Goal: Contribute content

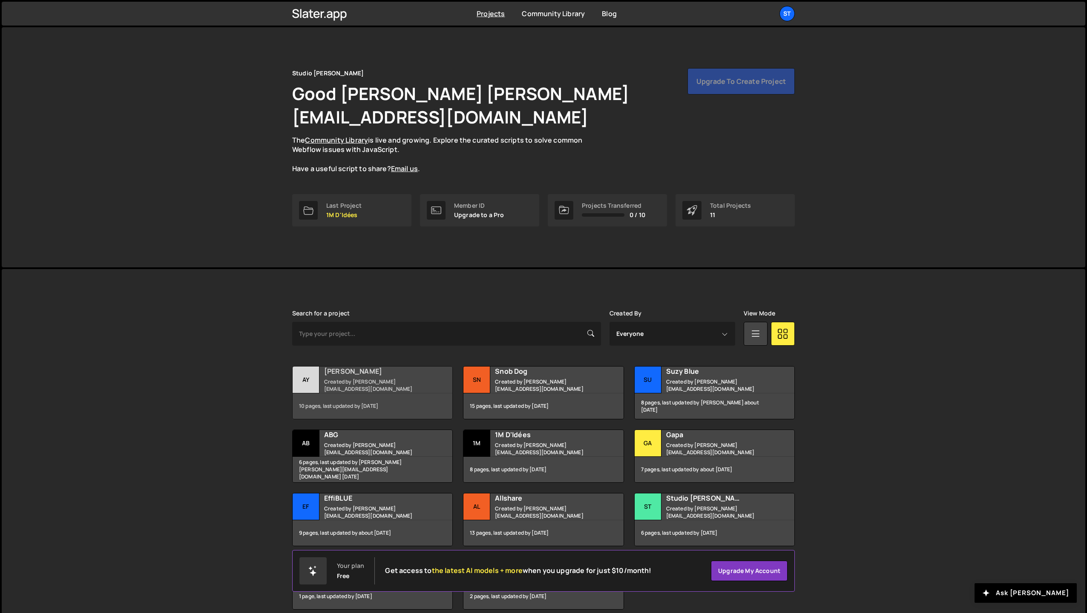
click at [310, 367] on div "Ay" at bounding box center [306, 380] width 27 height 27
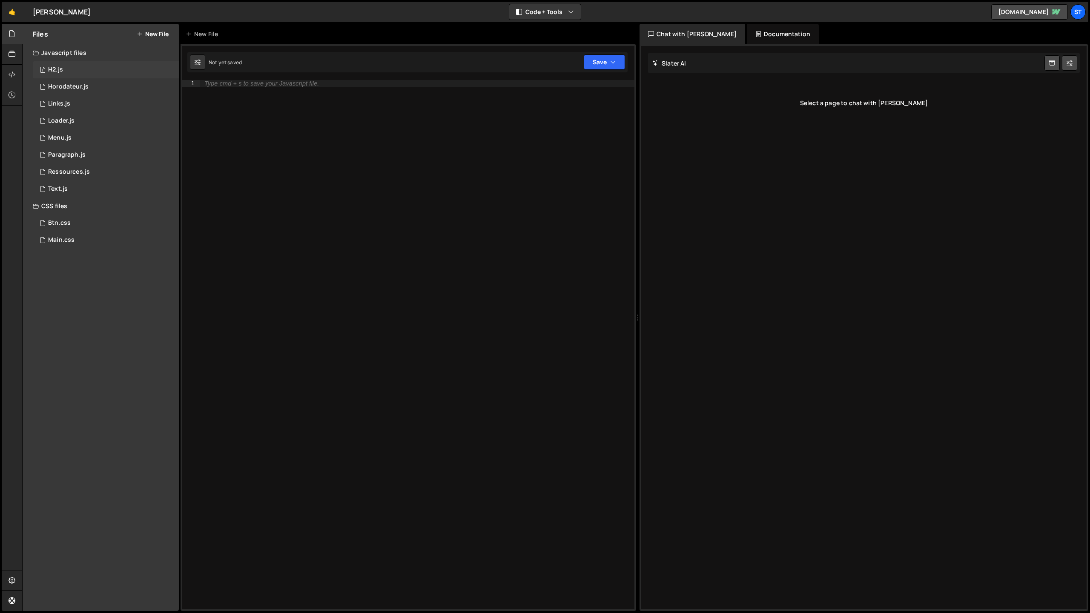
click at [79, 72] on div "1 H2.js 0" at bounding box center [106, 69] width 146 height 17
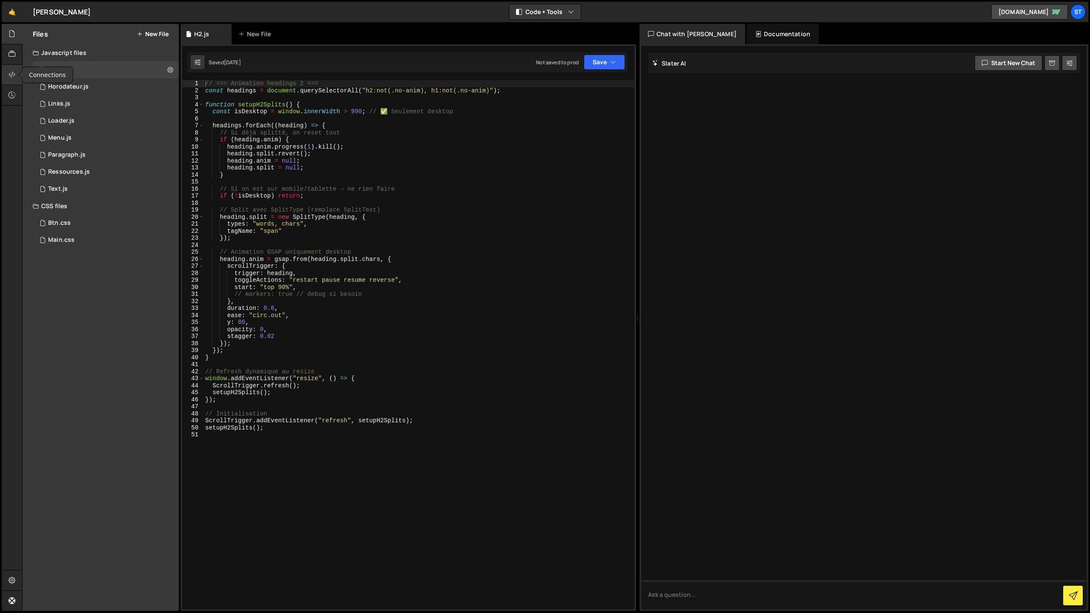
click at [9, 76] on icon at bounding box center [12, 74] width 7 height 9
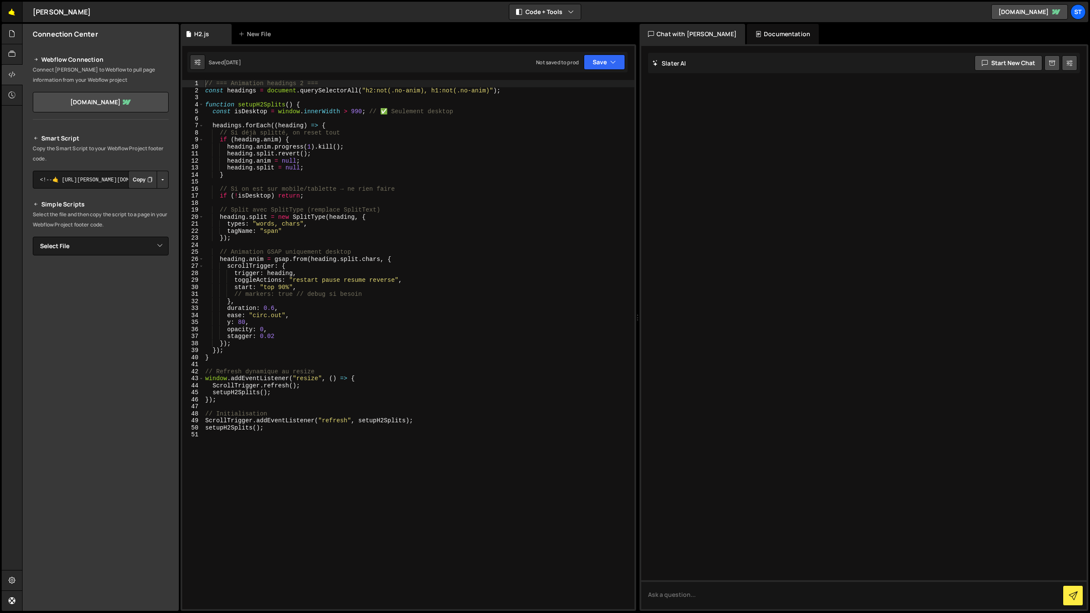
click at [6, 11] on link "🤙" at bounding box center [12, 12] width 21 height 20
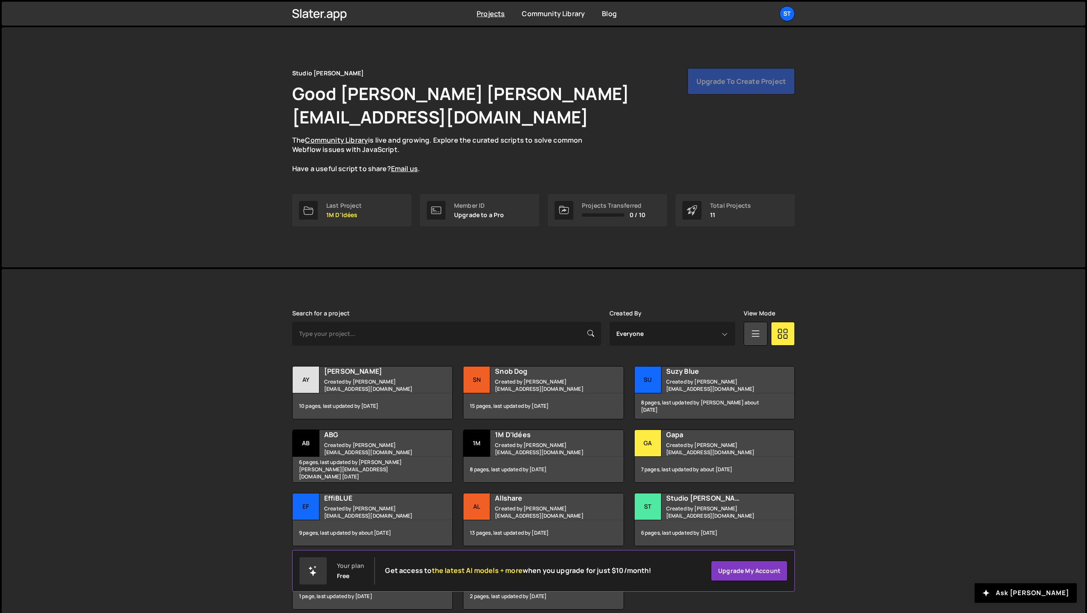
scroll to position [15, 0]
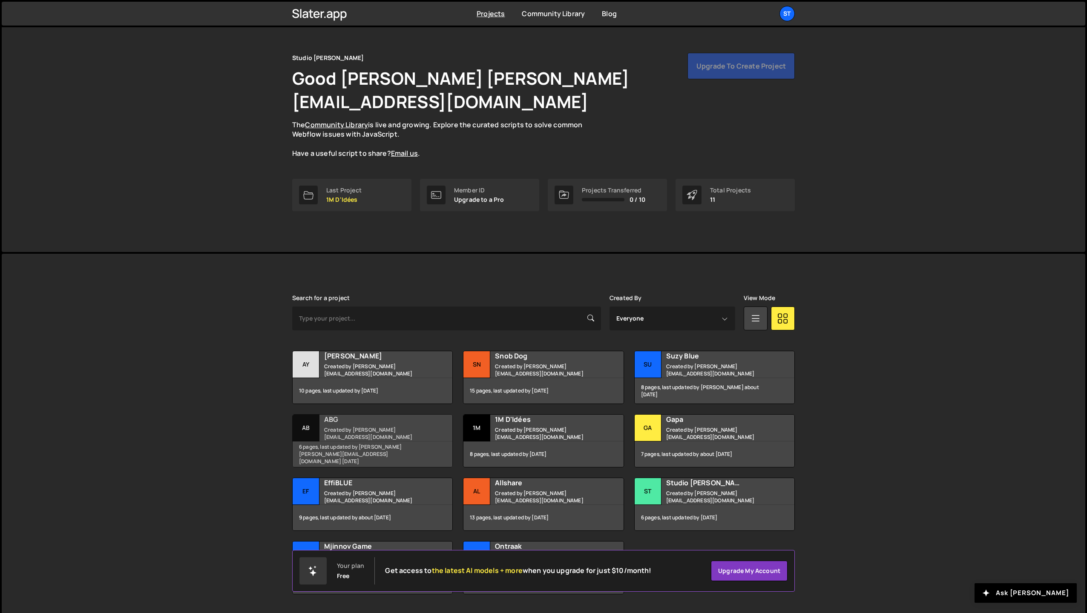
click at [344, 415] on h2 "ABG" at bounding box center [375, 419] width 103 height 9
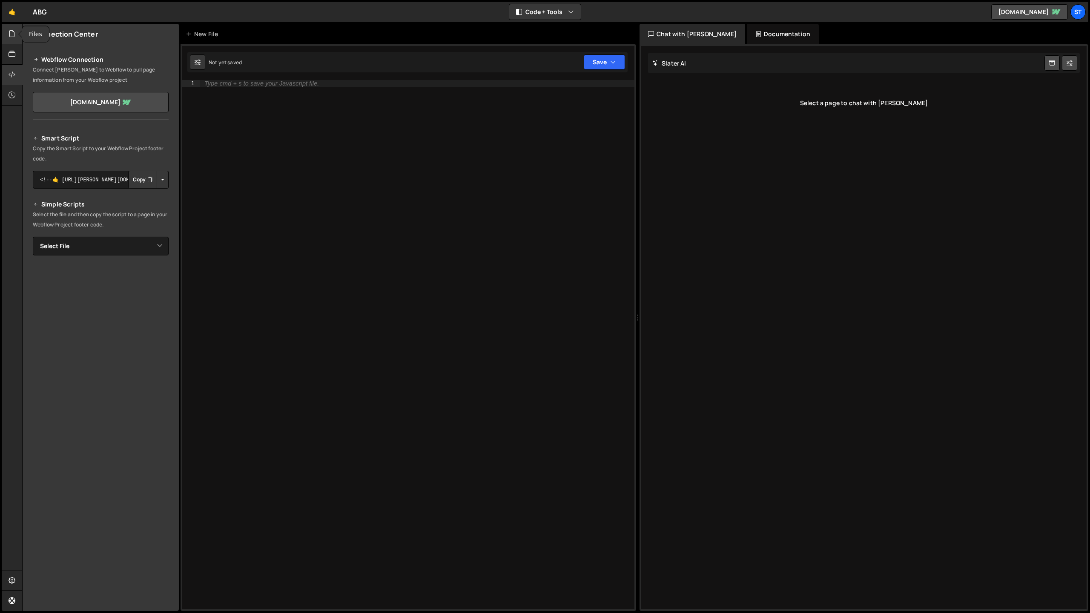
click at [14, 38] on icon at bounding box center [12, 33] width 7 height 9
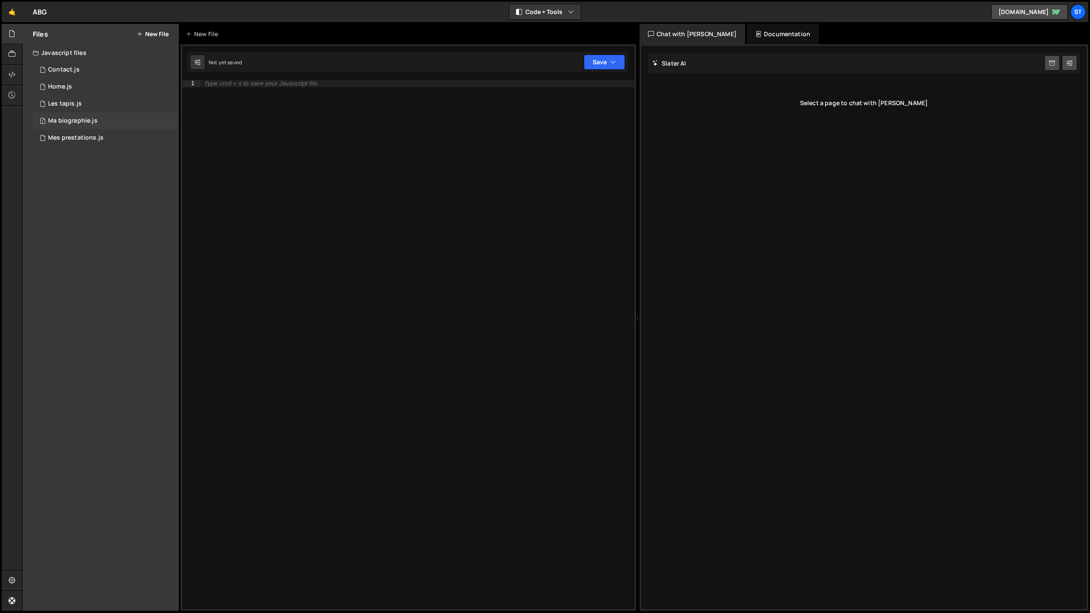
click at [74, 121] on div "Ma biographie.js" at bounding box center [72, 121] width 49 height 8
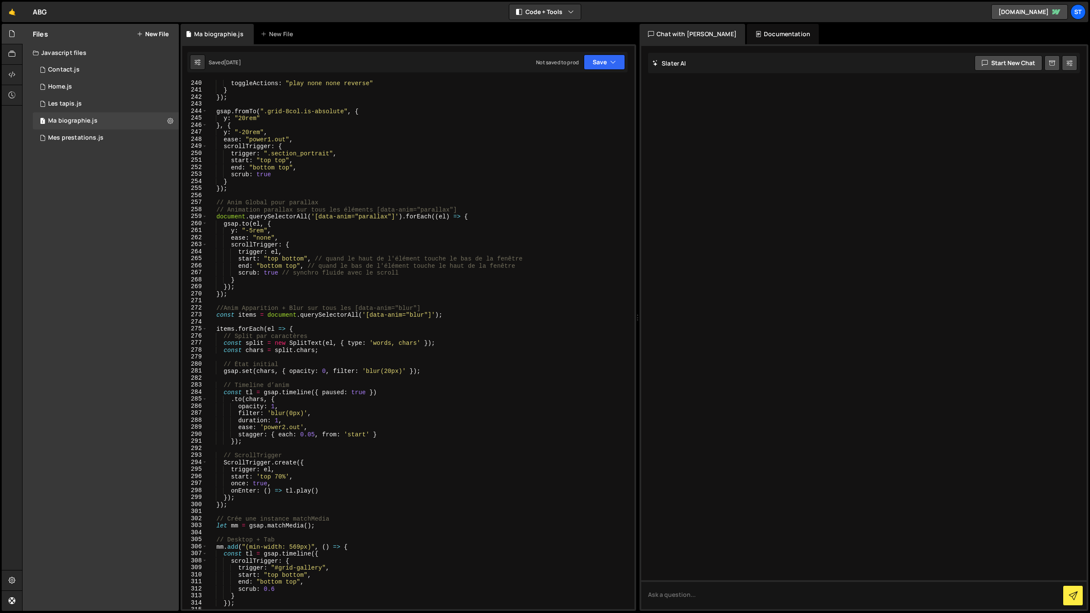
scroll to position [1676, 0]
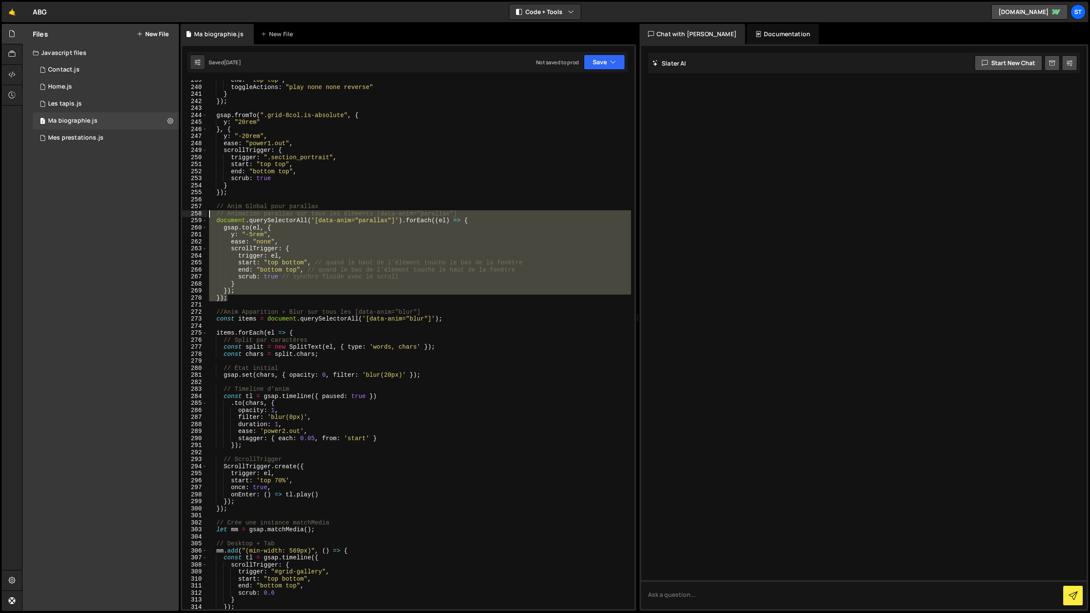
drag, startPoint x: 222, startPoint y: 298, endPoint x: 198, endPoint y: 216, distance: 84.8
click at [198, 216] on div "}); 239 240 241 242 243 244 245 246 247 248 249 250 251 252 253 254 255 256 257…" at bounding box center [408, 344] width 452 height 529
click at [236, 300] on div "end : "top top" , toggleActions : "play none none reverse" } }) ; gsap . fromTo…" at bounding box center [419, 344] width 424 height 529
type textarea "});"
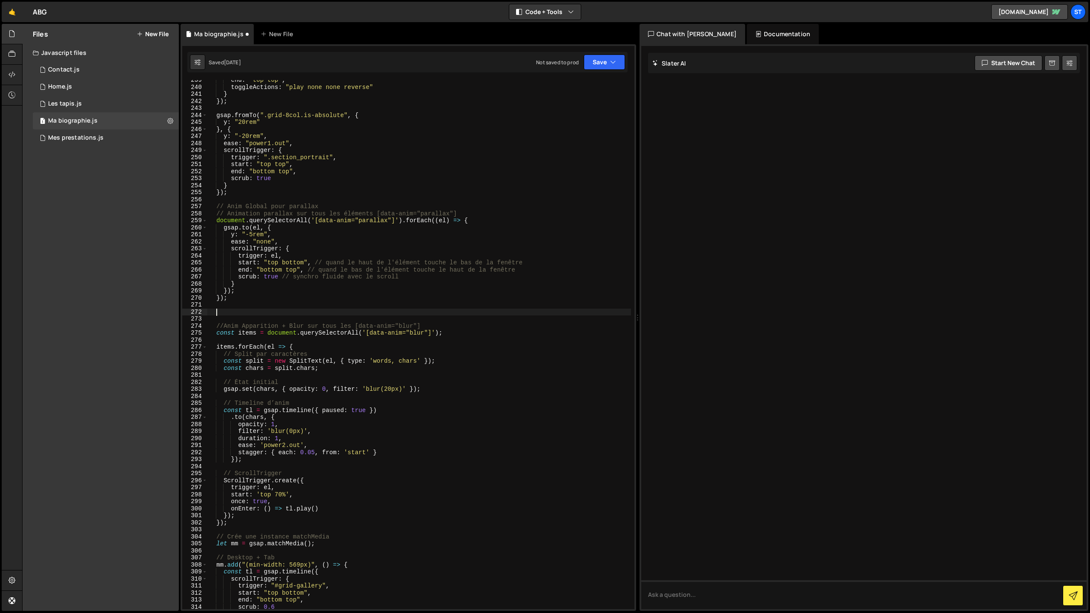
paste textarea "});"
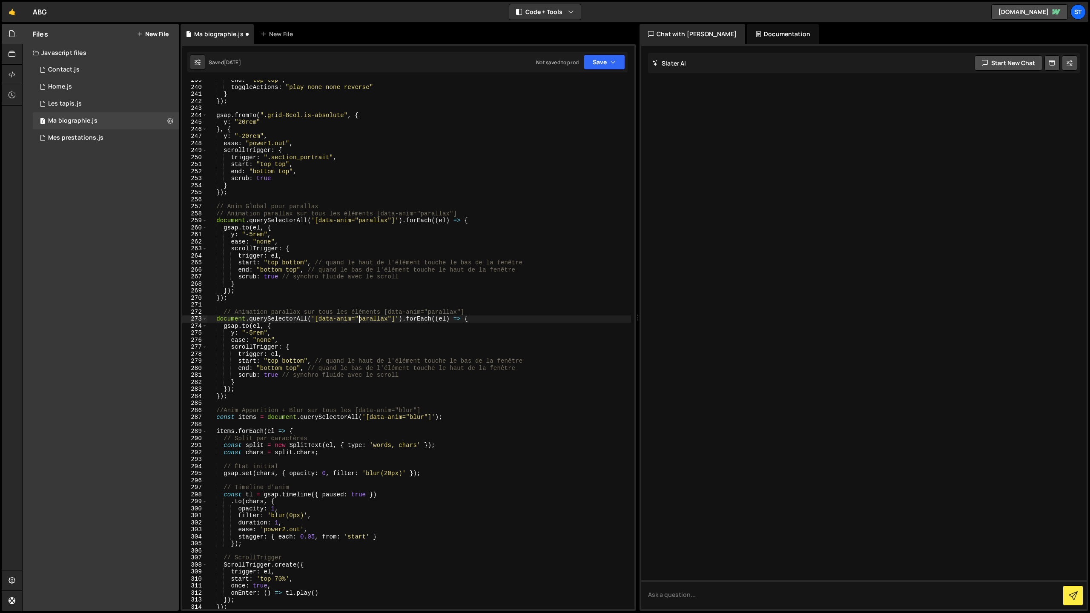
click at [359, 320] on div "end : "top top" , toggleActions : "play none none reverse" } }) ; gsap . fromTo…" at bounding box center [419, 348] width 424 height 543
drag, startPoint x: 388, startPoint y: 321, endPoint x: 360, endPoint y: 322, distance: 27.7
click at [360, 322] on div "end : "top top" , toggleActions : "play none none reverse" } }) ; gsap . fromTo…" at bounding box center [419, 348] width 424 height 543
click at [361, 321] on div "end : "top top" , toggleActions : "play none none reverse" } }) ; gsap . fromTo…" at bounding box center [419, 344] width 424 height 543
click at [360, 317] on div "toggleActions : "play none none reverse" } }) ; gsap . fromTo ( ".grid-8col.is-…" at bounding box center [419, 350] width 424 height 543
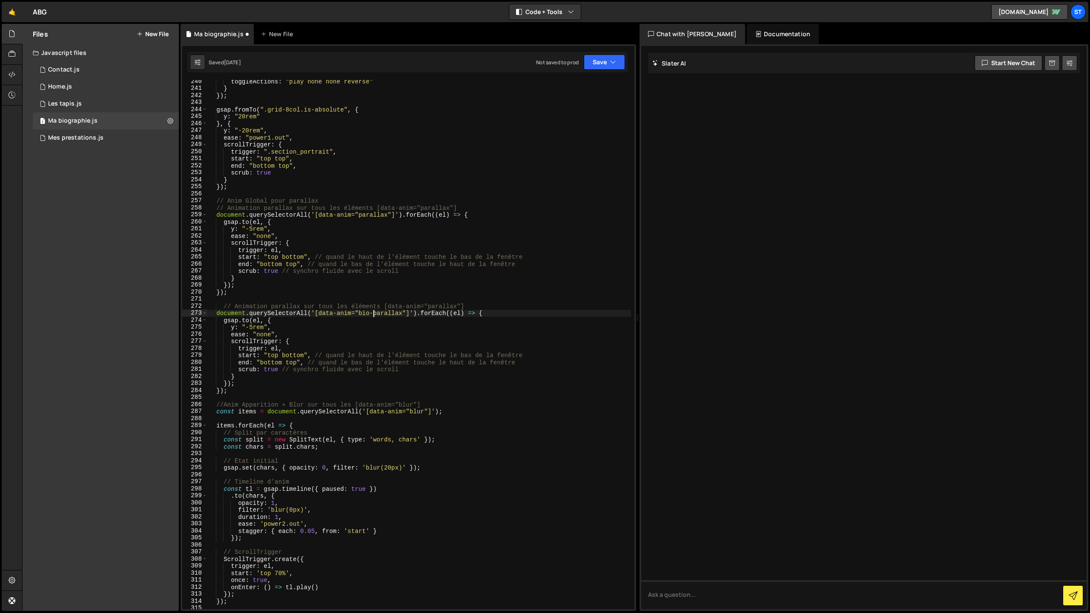
scroll to position [0, 11]
click at [342, 336] on div "toggleActions : "play none none reverse" } }) ; gsap . fromTo ( ".grid-8col.is-…" at bounding box center [419, 349] width 424 height 543
click at [247, 321] on div "toggleActions : "play none none reverse" } }) ; gsap . fromTo ( ".grid-8col.is-…" at bounding box center [419, 349] width 424 height 543
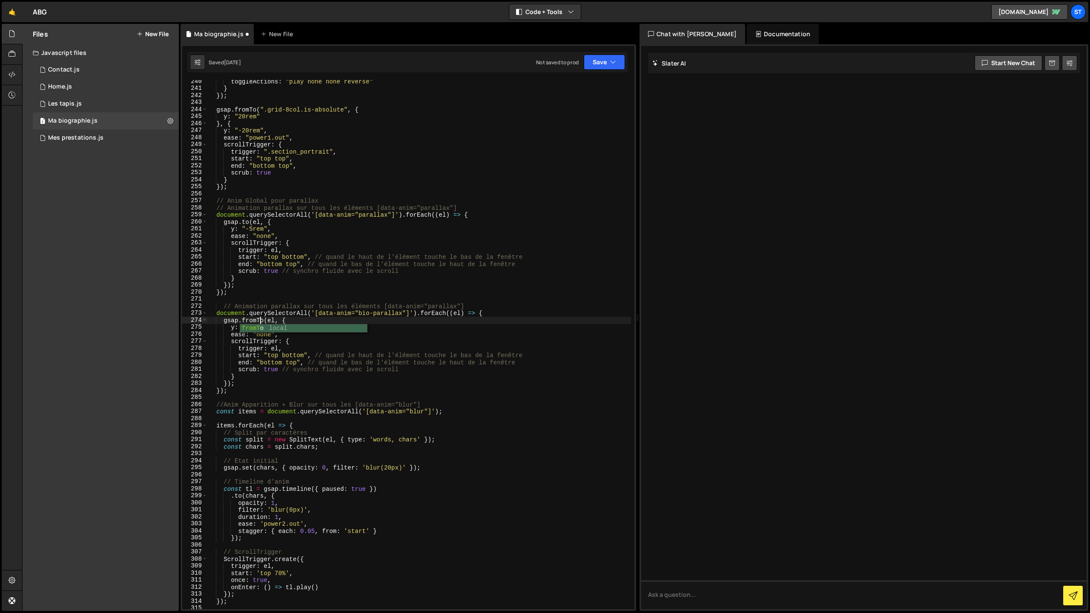
click at [281, 317] on div "toggleActions : "play none none reverse" } }) ; gsap . fromTo ( ".grid-8col.is-…" at bounding box center [419, 349] width 424 height 543
type textarea "gsap.fromTo(el, {},{"
click at [285, 322] on div "toggleActions : "play none none reverse" } }) ; gsap . fromTo ( ".grid-8col.is-…" at bounding box center [419, 349] width 424 height 543
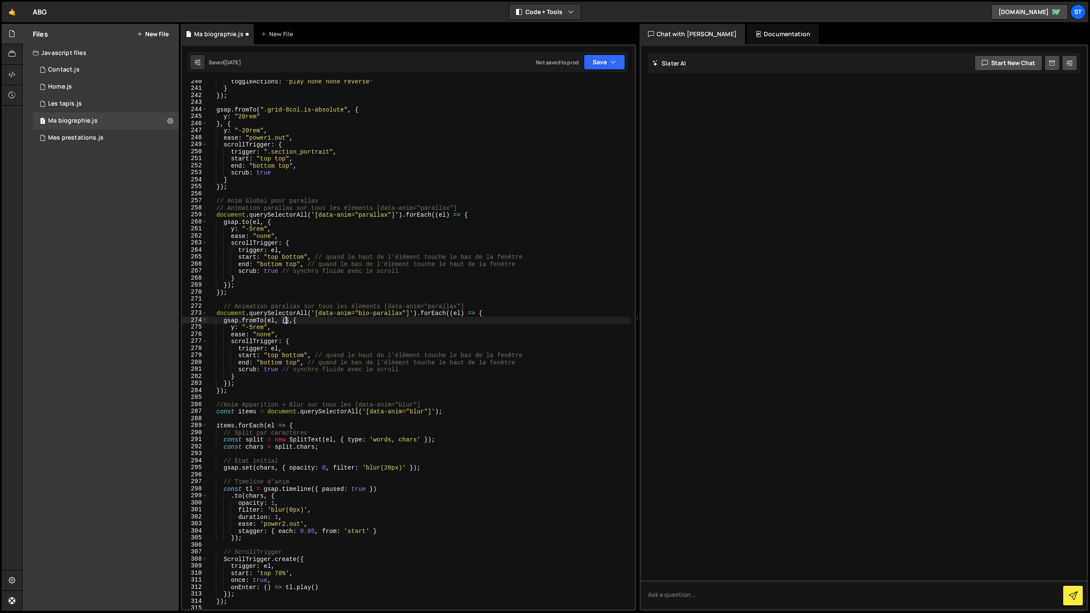
scroll to position [0, 1]
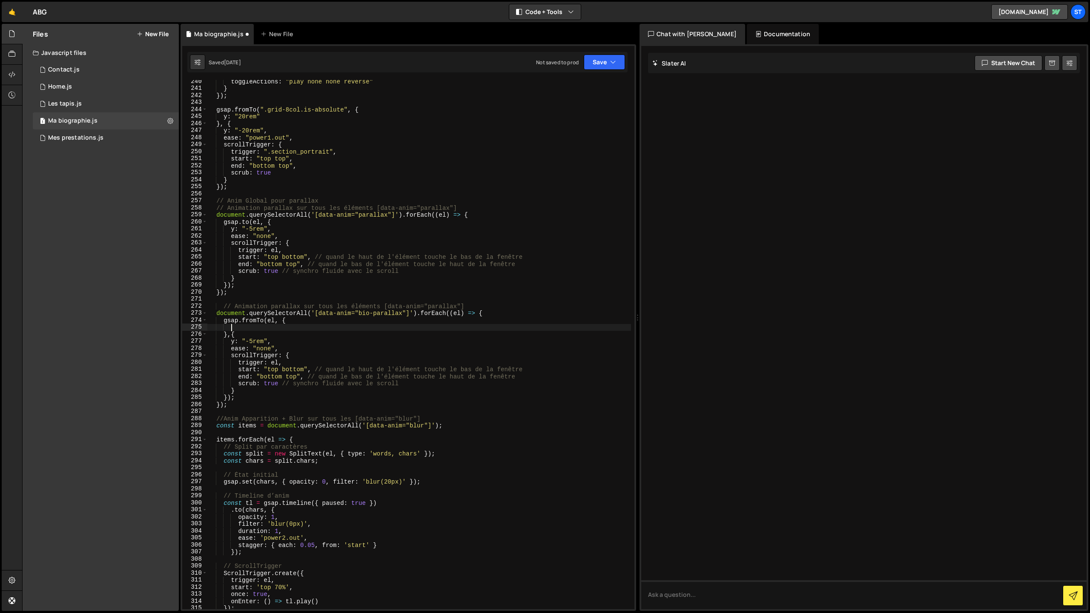
type textarea "u"
drag, startPoint x: 279, startPoint y: 385, endPoint x: 265, endPoint y: 386, distance: 13.7
click at [265, 386] on div "toggleActions : "play none none reverse" } }) ; gsap . fromTo ( ".grid-8col.is-…" at bounding box center [419, 349] width 424 height 543
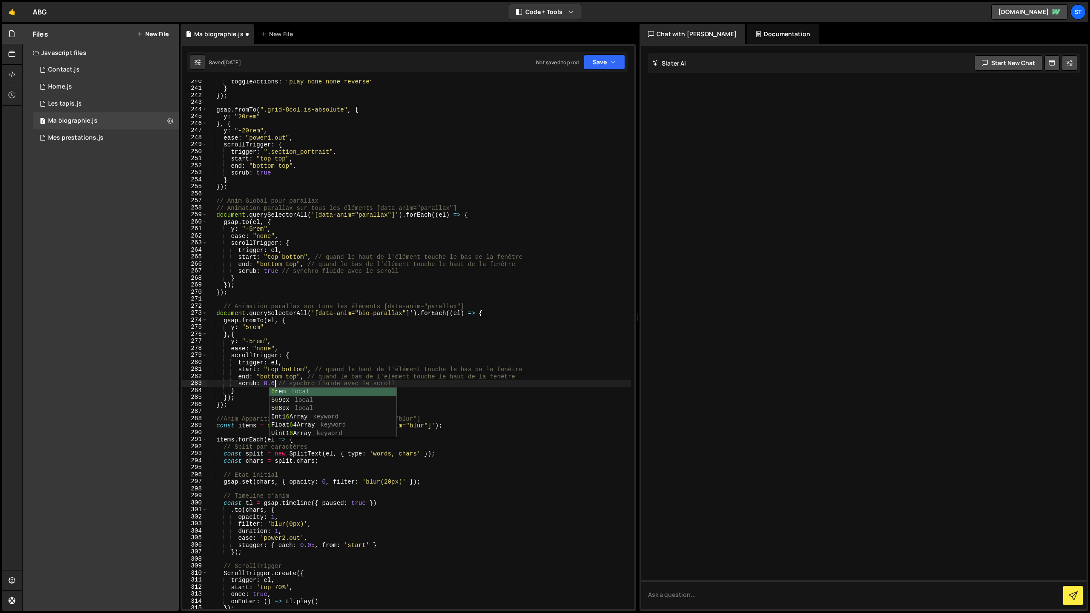
click at [293, 371] on div "toggleActions : "play none none reverse" } }) ; gsap . fromTo ( ".grid-8col.is-…" at bounding box center [419, 349] width 424 height 543
click at [593, 60] on button "Save" at bounding box center [604, 62] width 41 height 15
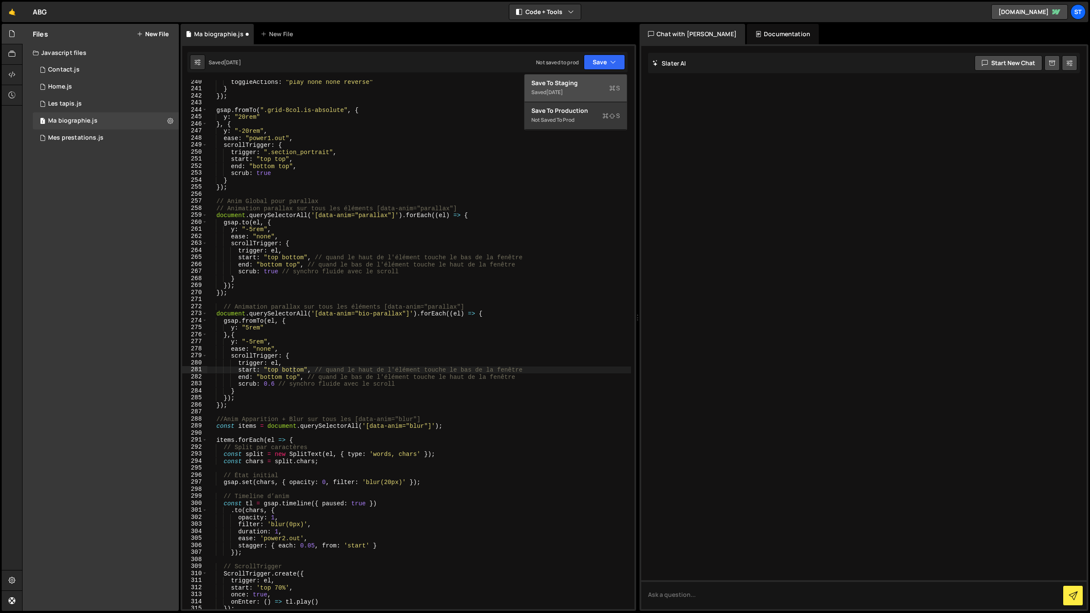
click at [577, 84] on div "Save to Staging S" at bounding box center [576, 83] width 89 height 9
click at [265, 328] on div "toggleActions : "play none none reverse" } }) ; gsap . fromTo ( ".grid-8col.is-…" at bounding box center [419, 349] width 424 height 543
type textarea "y: "5rem","
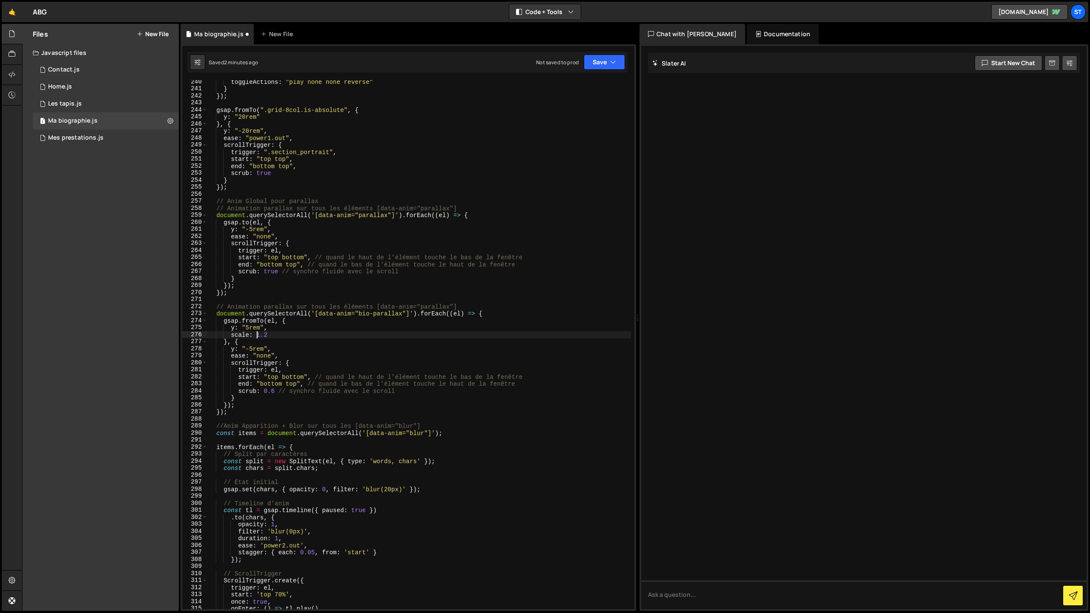
click at [242, 340] on div "toggleActions : "play none none reverse" } }) ; gsap . fromTo ( ".grid-8col.is-…" at bounding box center [419, 349] width 424 height 543
type textarea "}, {"
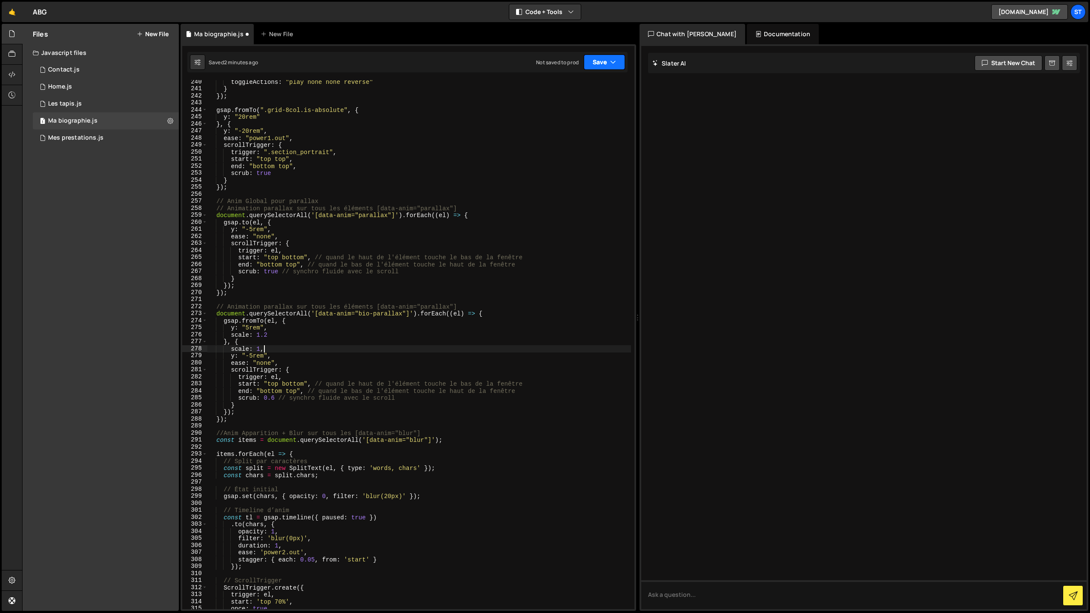
type textarea "scale: 1,"
click at [608, 66] on button "Save" at bounding box center [604, 62] width 41 height 15
click at [587, 84] on div "Save to Staging S" at bounding box center [576, 83] width 89 height 9
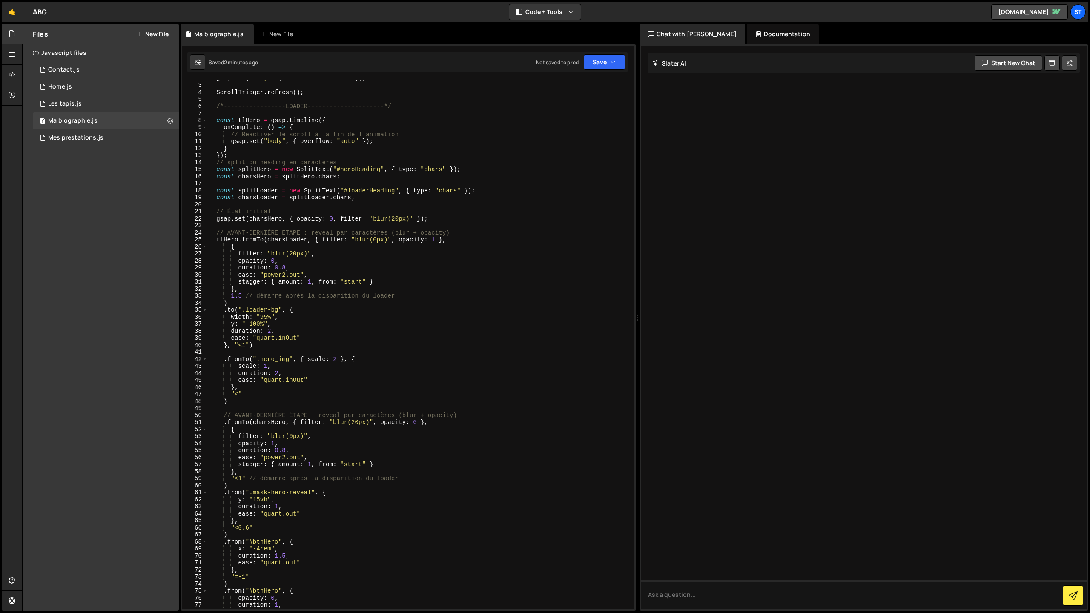
scroll to position [0, 0]
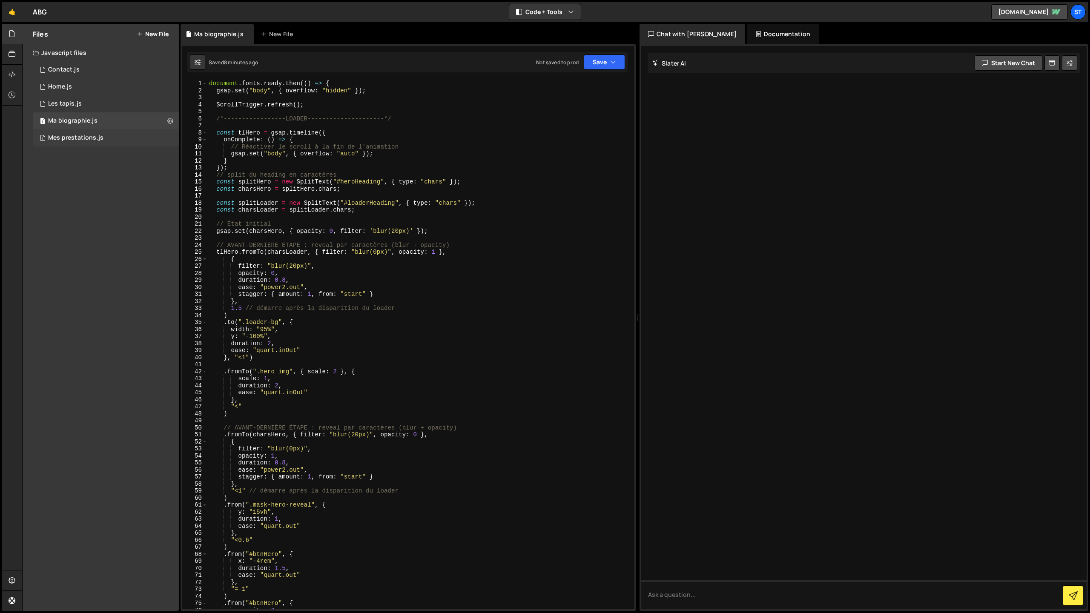
click at [97, 137] on div "Mes prestations.js" at bounding box center [75, 138] width 55 height 8
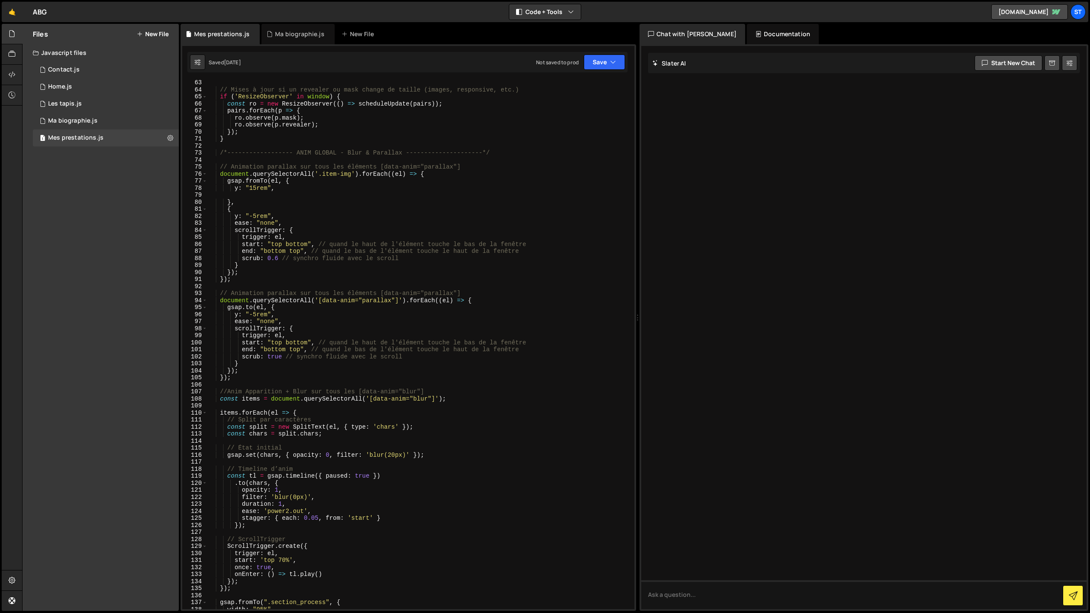
scroll to position [437, 0]
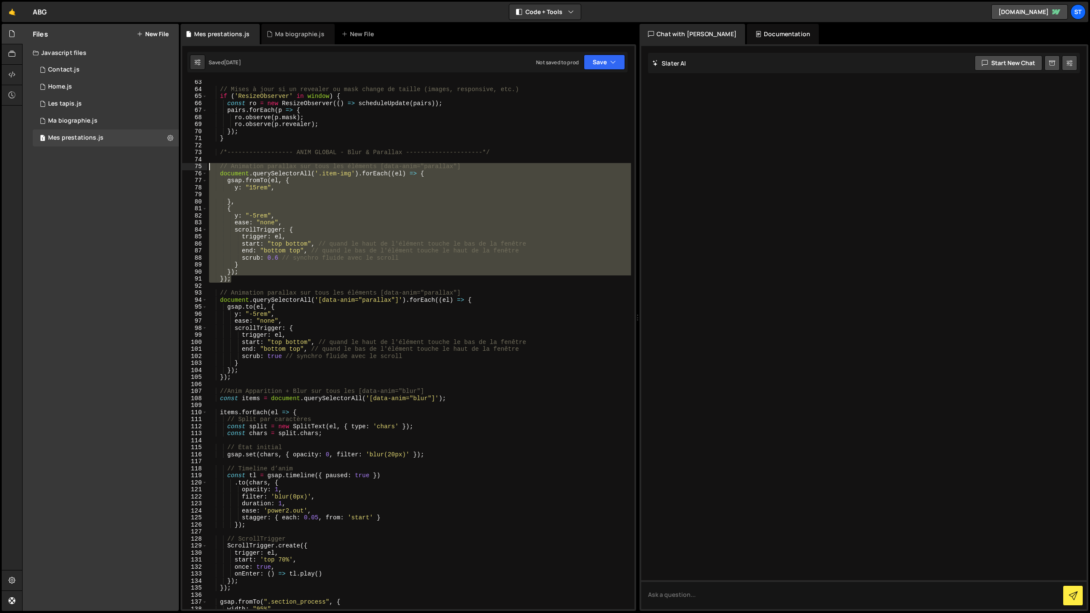
drag, startPoint x: 234, startPoint y: 281, endPoint x: 208, endPoint y: 168, distance: 115.7
click at [208, 168] on div "// Mises à jour si un revealer ou mask change de taille (images, responsive, et…" at bounding box center [419, 350] width 424 height 543
click at [314, 201] on div "// Mises à jour si un revealer ou mask change de taille (images, responsive, et…" at bounding box center [419, 344] width 424 height 529
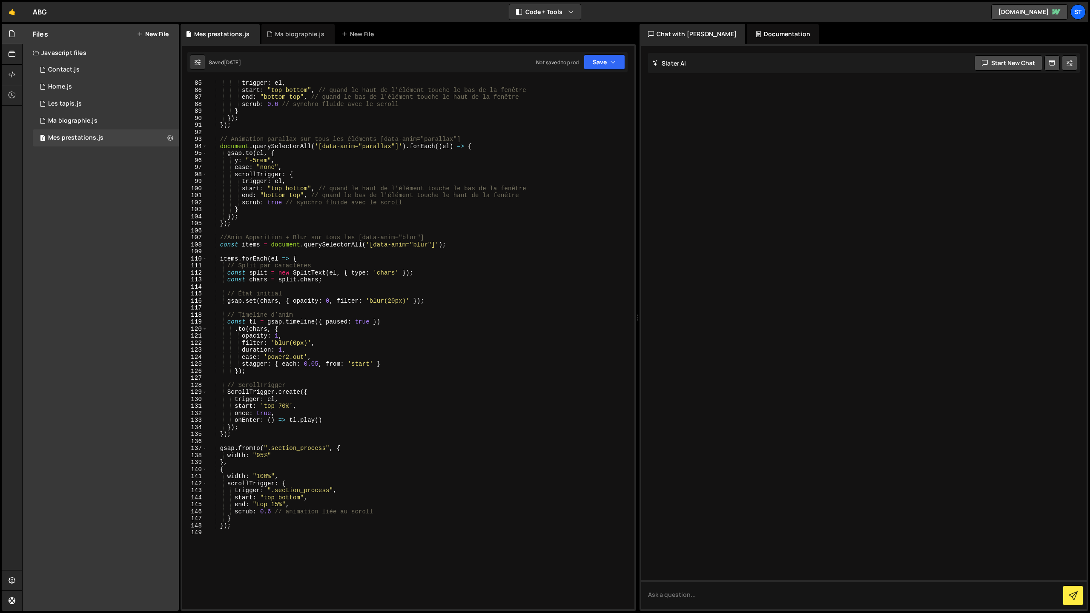
scroll to position [621, 0]
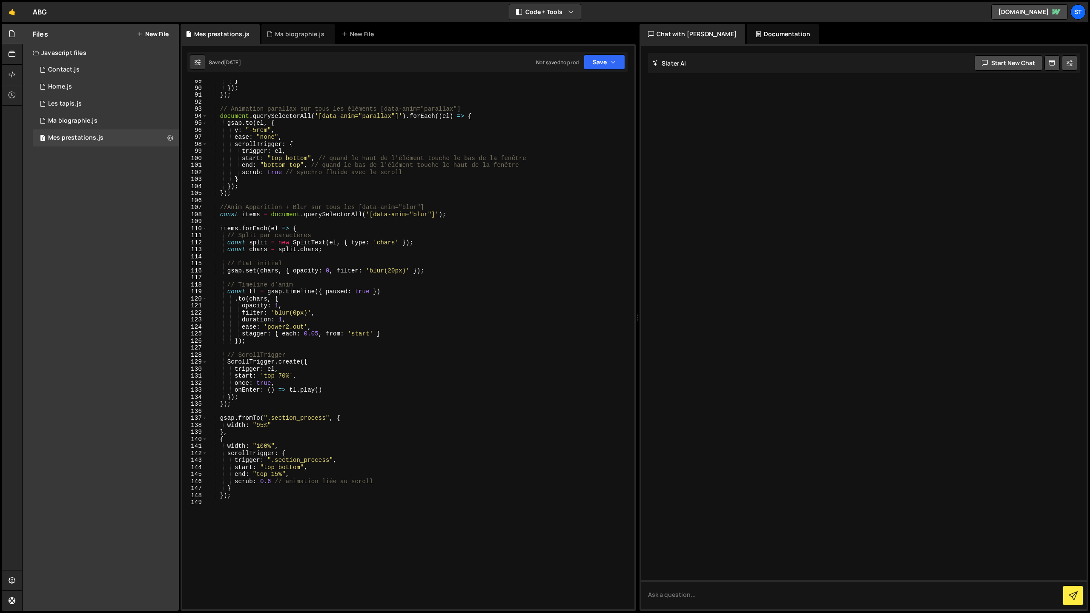
click at [376, 241] on div "} }) ; }) ; // Animation parallax sur tous les éléments [data-anim="parallax"] …" at bounding box center [419, 349] width 424 height 543
click at [602, 59] on button "Save" at bounding box center [604, 62] width 41 height 15
click at [574, 86] on div "Save to Staging S" at bounding box center [576, 83] width 89 height 9
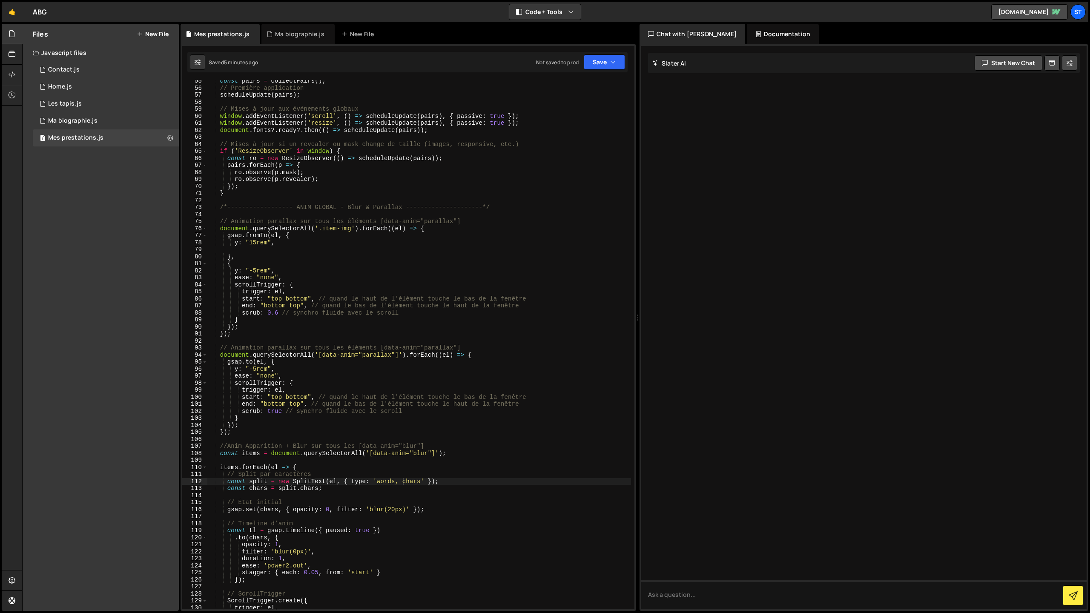
scroll to position [382, 0]
click at [253, 242] on div "const pairs = collectPairs ( ) ; // Première application scheduleUpdate ( pairs…" at bounding box center [419, 349] width 424 height 543
click at [609, 65] on button "Save" at bounding box center [604, 62] width 41 height 15
click at [581, 87] on div "Save to Staging S" at bounding box center [576, 83] width 89 height 9
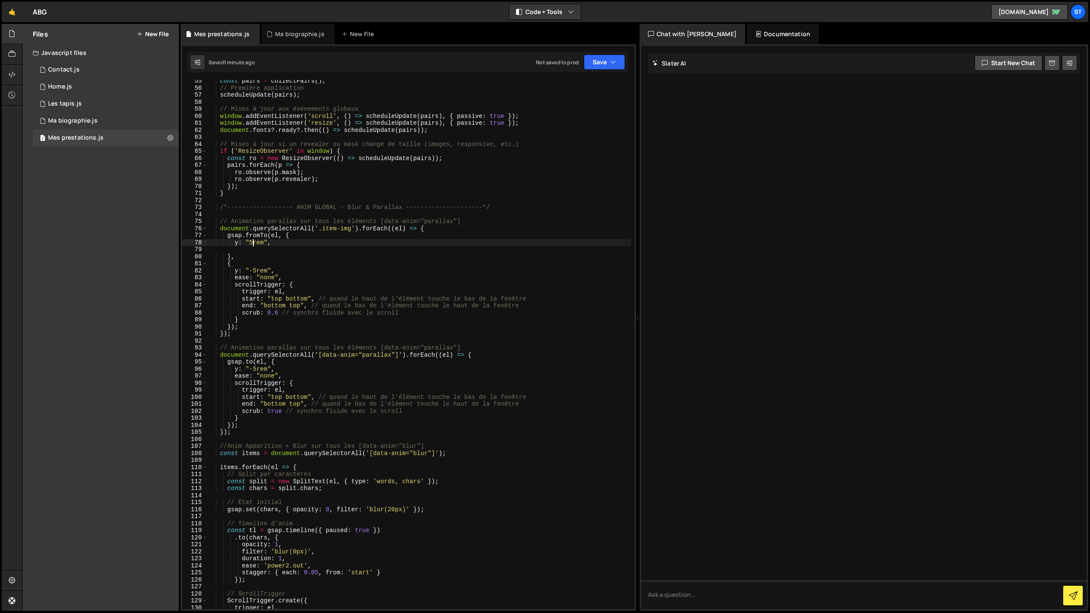
drag, startPoint x: 253, startPoint y: 243, endPoint x: 250, endPoint y: 249, distance: 6.9
click at [253, 243] on div "const pairs = collectPairs ( ) ; // Première application scheduleUpdate ( pairs…" at bounding box center [419, 349] width 424 height 543
type textarea "y: "8rem","
click at [609, 66] on button "Save" at bounding box center [604, 62] width 41 height 15
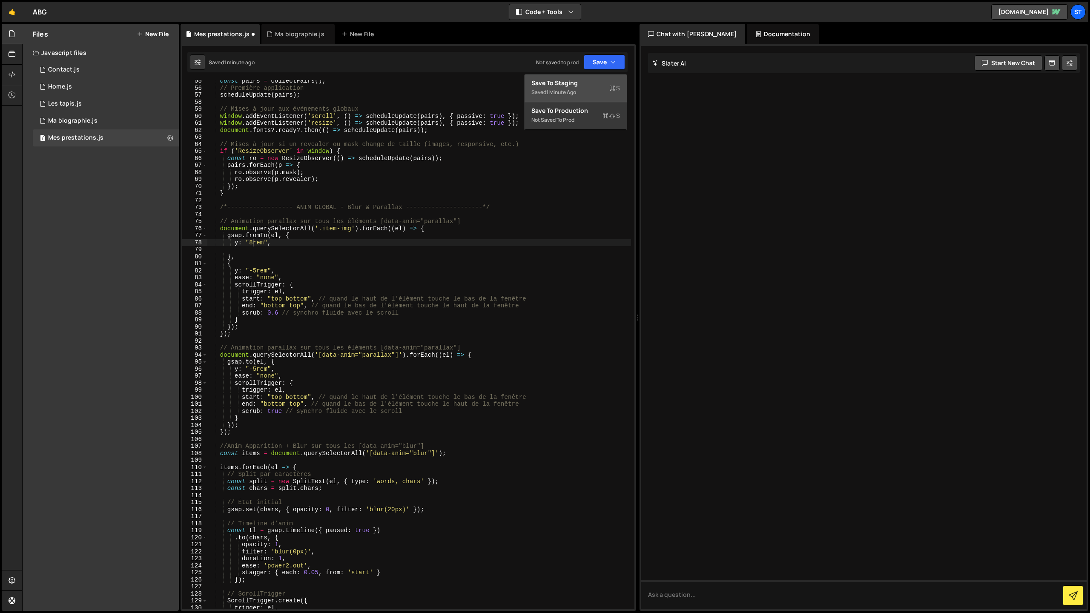
click at [594, 89] on div "Saved 1 minute ago" at bounding box center [576, 92] width 89 height 10
